Goal: Obtain resource: Obtain resource

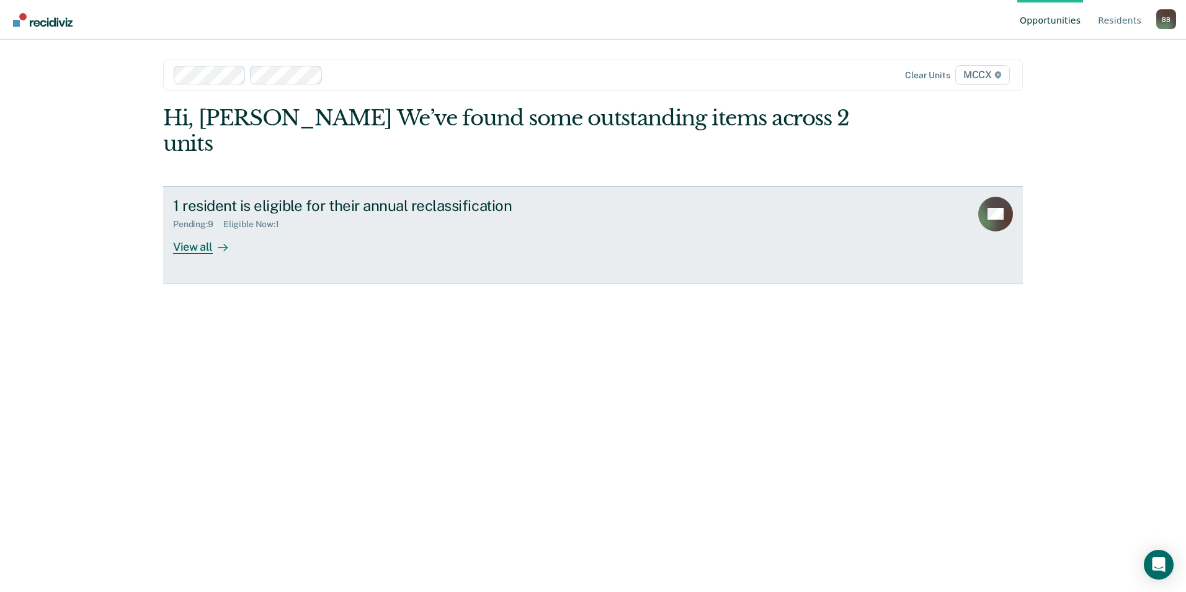
click at [184, 230] on div "View all" at bounding box center [207, 242] width 69 height 24
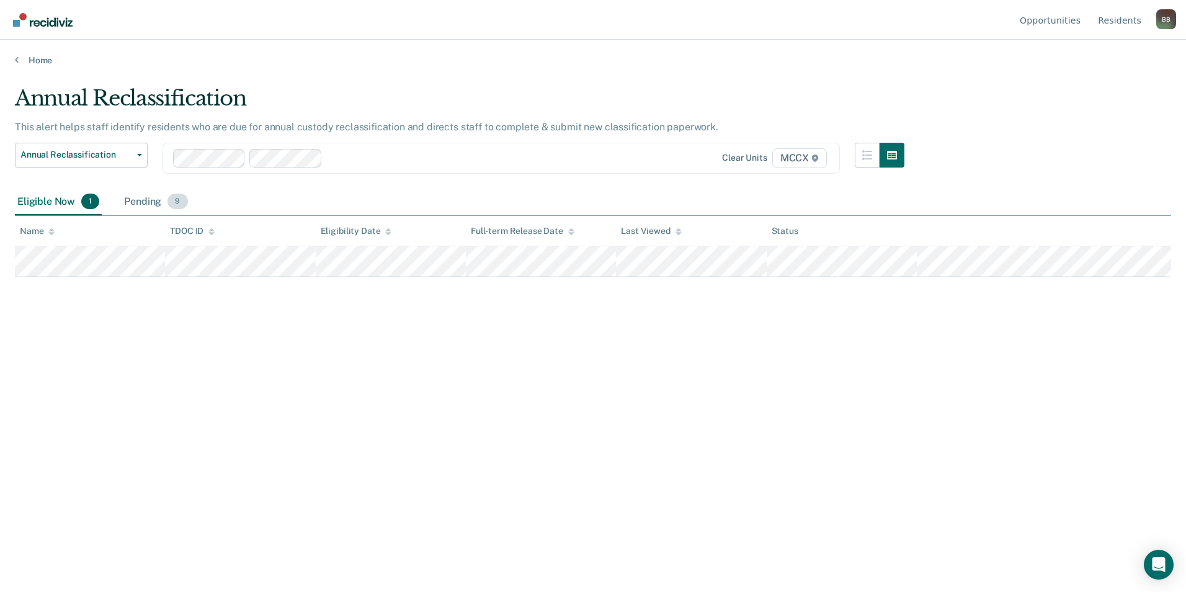
click at [145, 197] on div "Pending 9" at bounding box center [156, 202] width 68 height 27
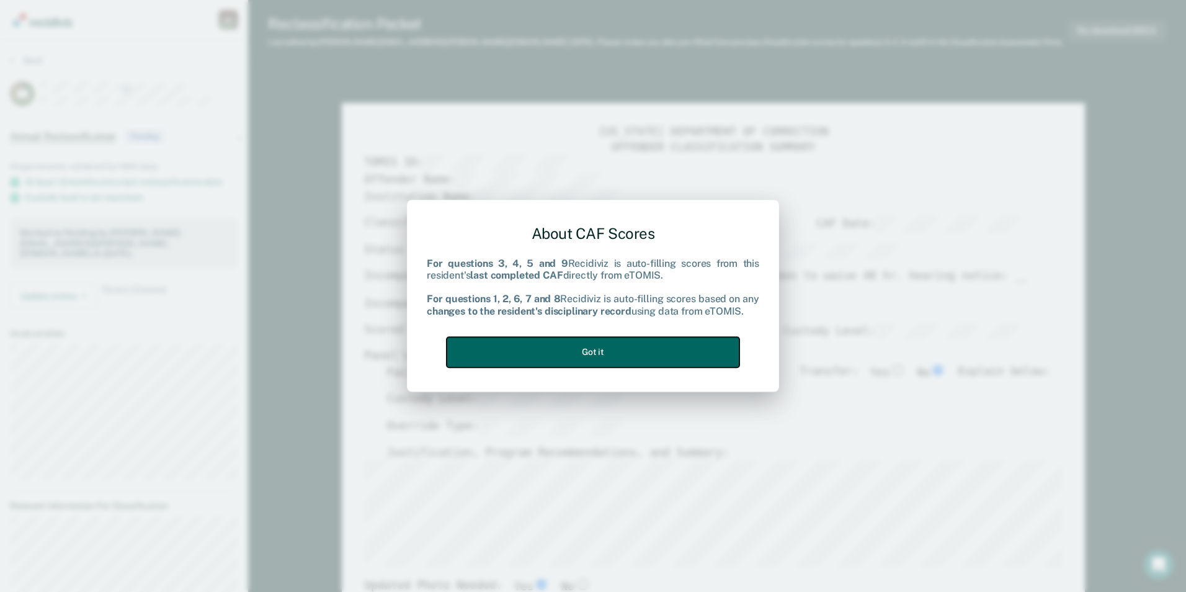
click at [574, 349] on button "Got it" at bounding box center [593, 352] width 293 height 30
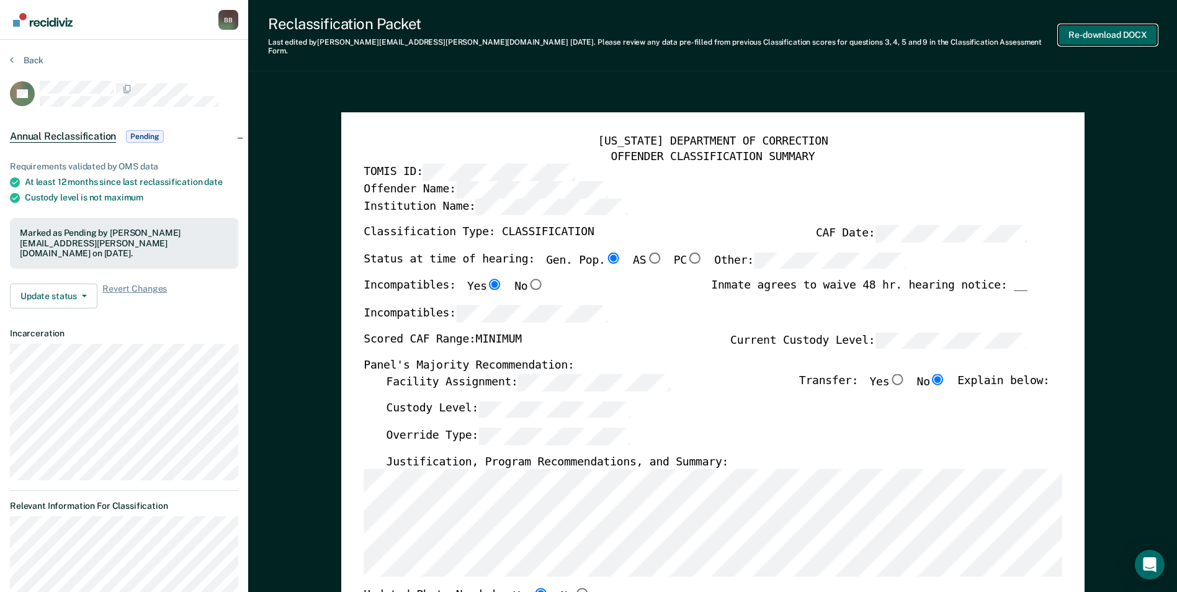
click at [1099, 33] on button "Re-download DOCX" at bounding box center [1107, 35] width 99 height 20
type textarea "x"
